Goal: Task Accomplishment & Management: Use online tool/utility

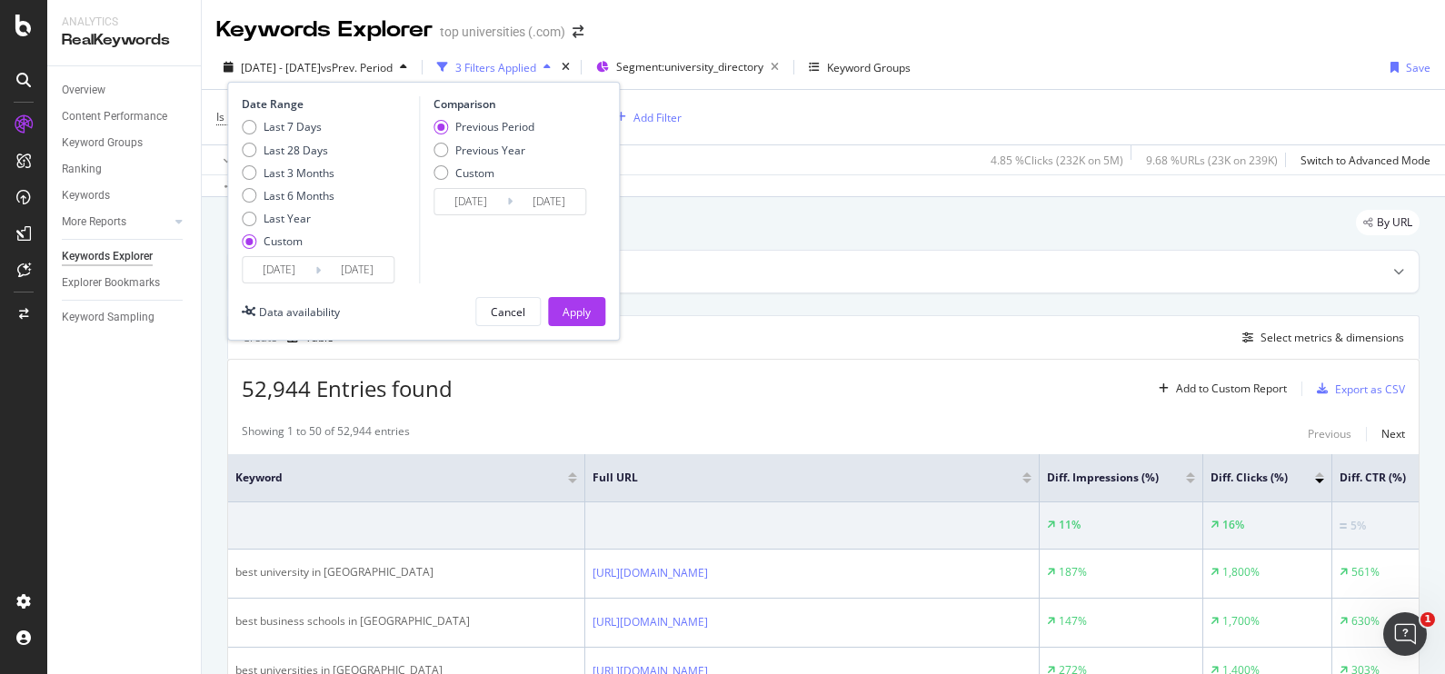
scroll to position [246, 0]
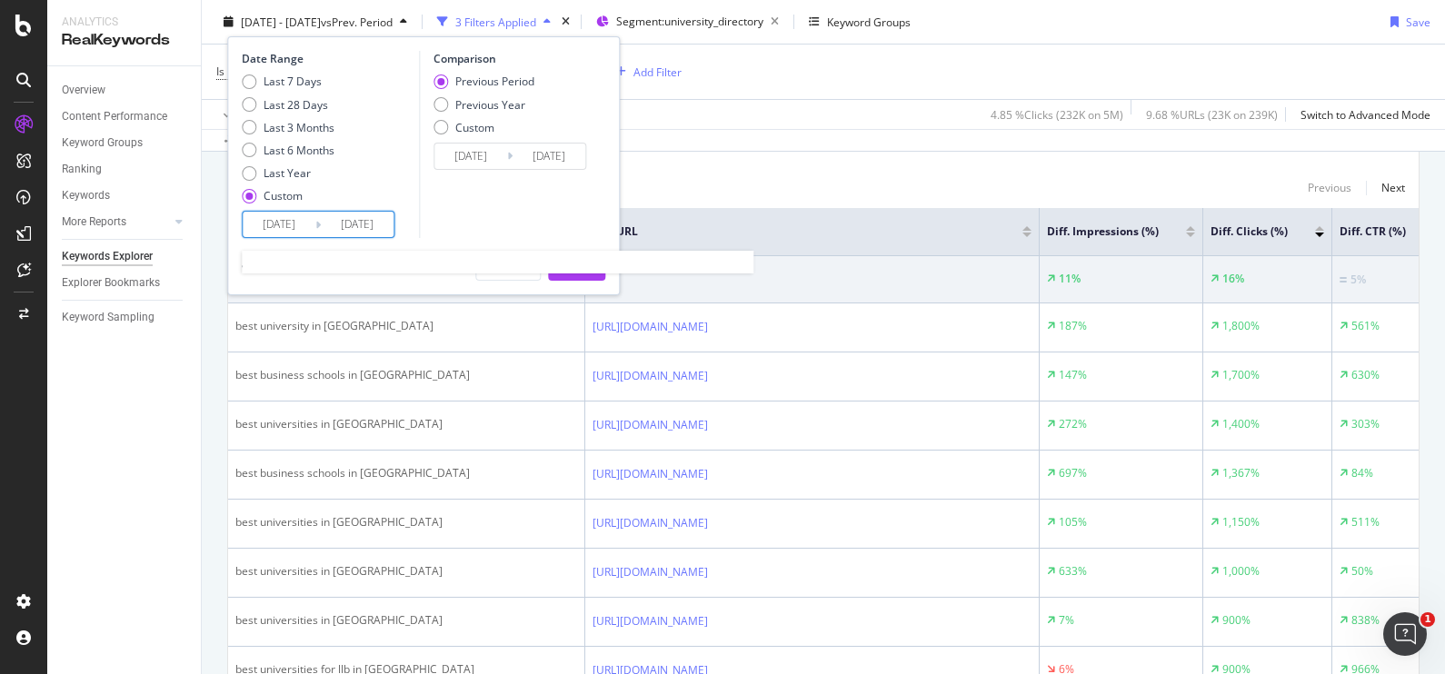
click at [300, 226] on input "[DATE]" at bounding box center [279, 224] width 73 height 25
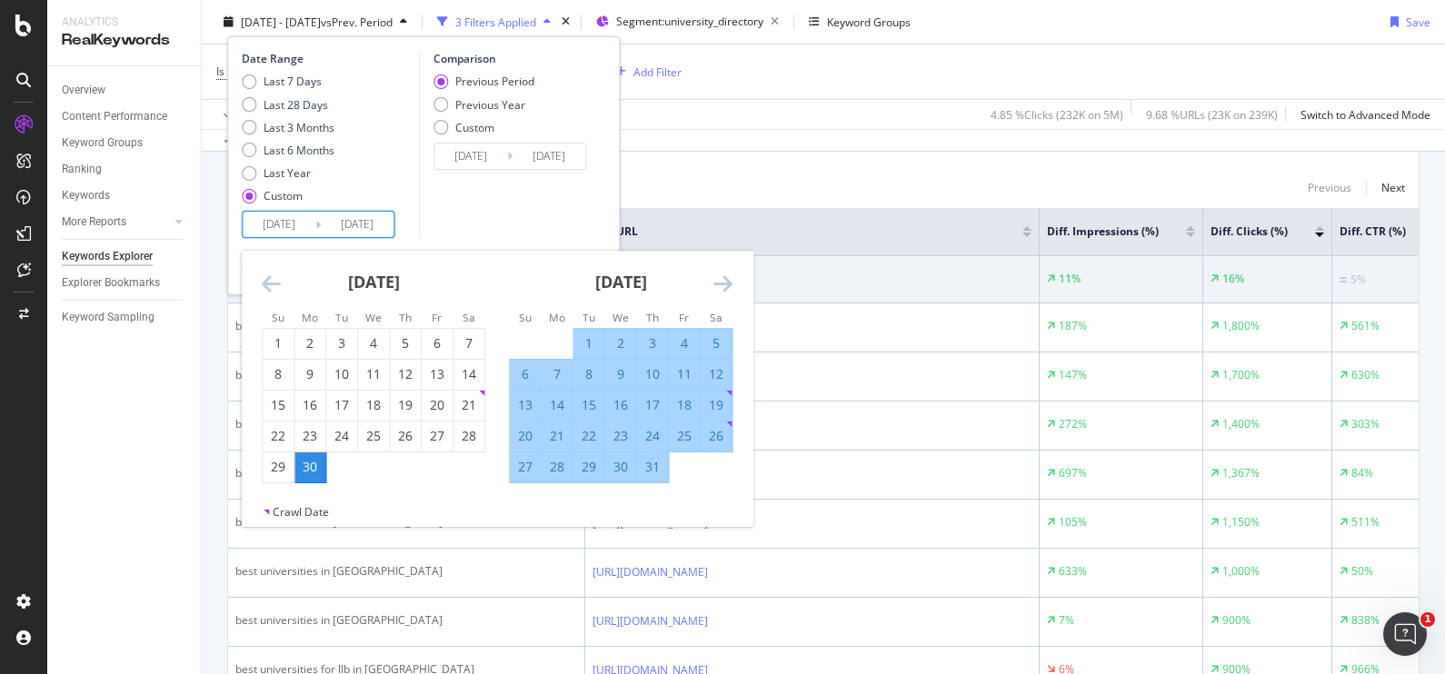
click at [627, 476] on div "30" at bounding box center [620, 468] width 31 height 30
type input "[DATE]"
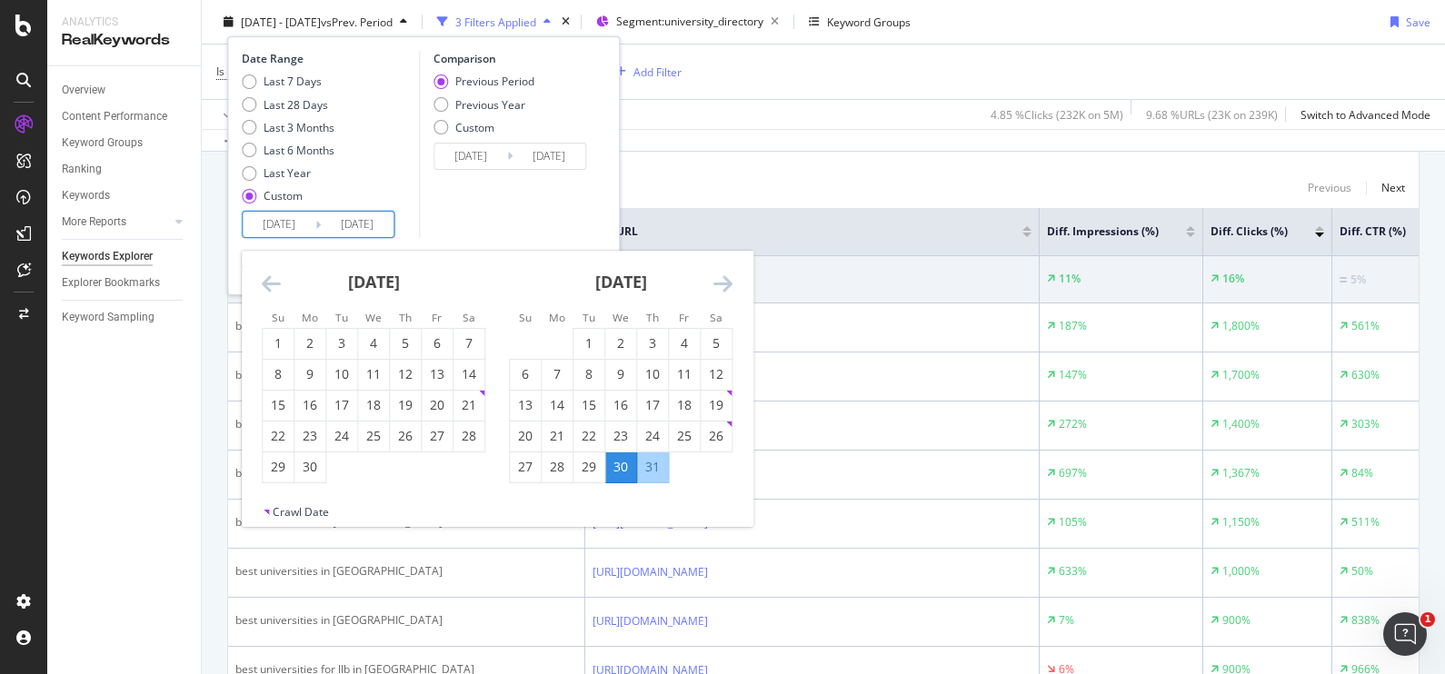
click at [717, 277] on icon "Move forward to switch to the next month." at bounding box center [722, 284] width 19 height 22
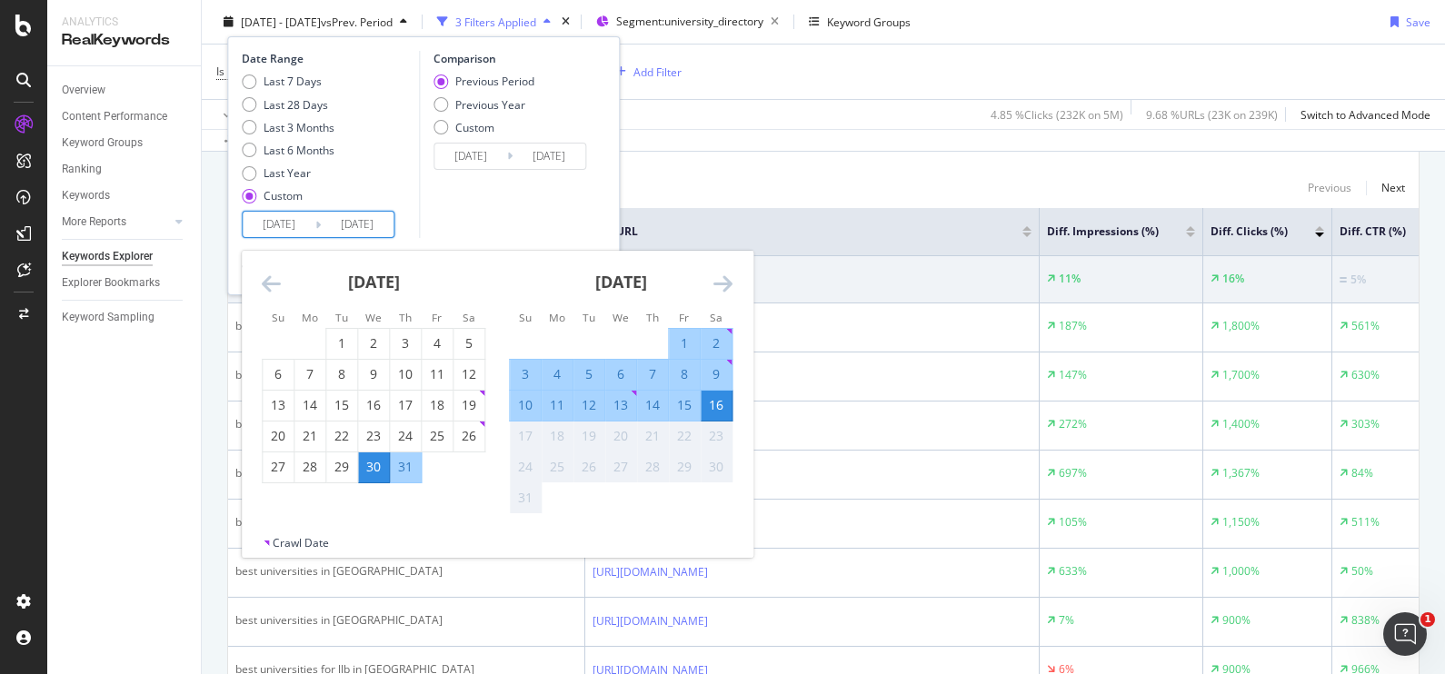
click at [562, 199] on div "Comparison Previous Period Previous Year Custom [DATE] Navigate forward to inte…" at bounding box center [505, 144] width 173 height 187
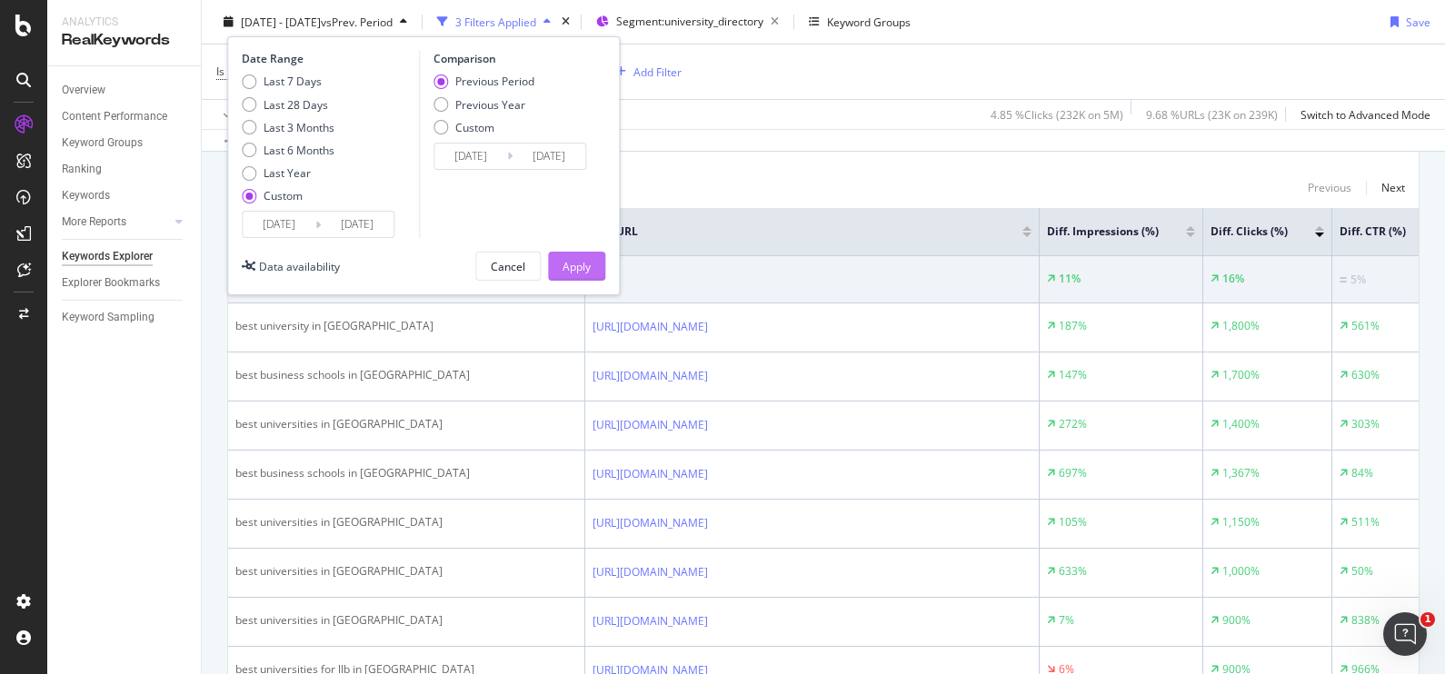
click at [571, 268] on div "Apply" at bounding box center [577, 265] width 28 height 15
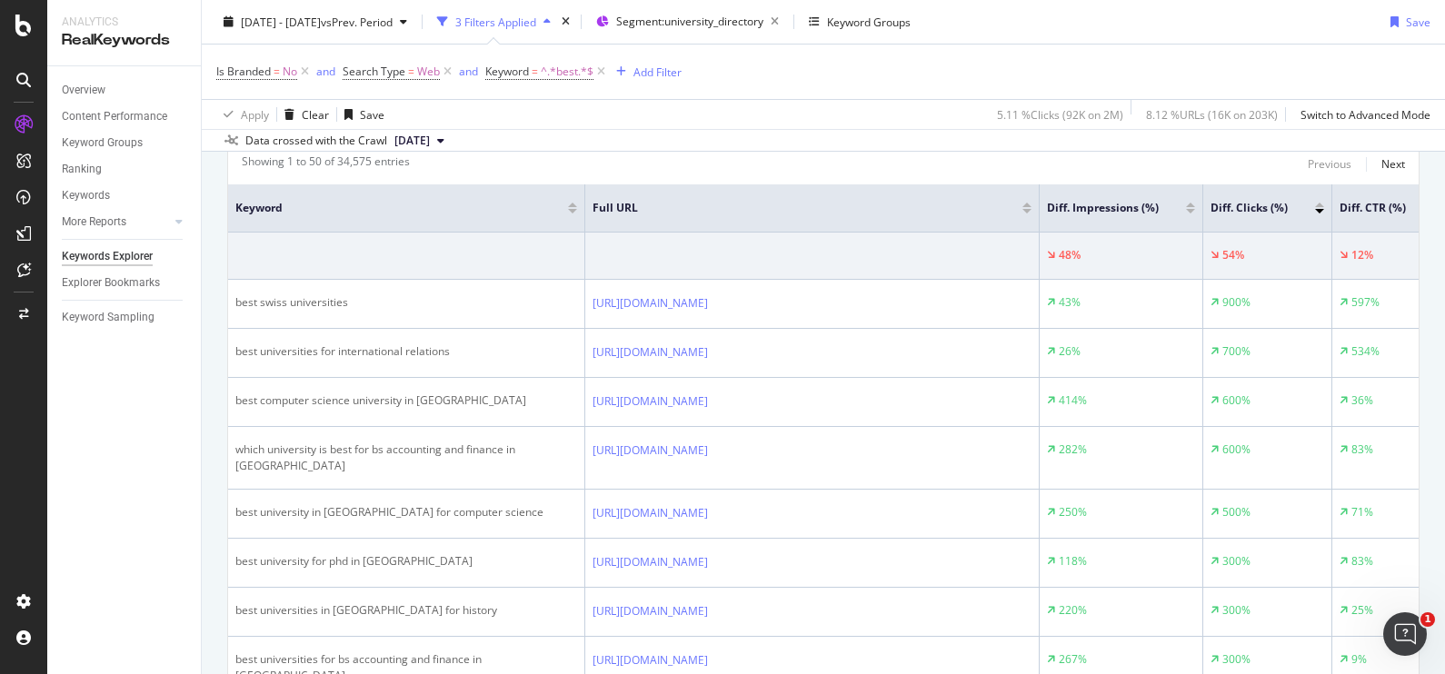
scroll to position [313, 0]
